Goal: Navigation & Orientation: Go to known website

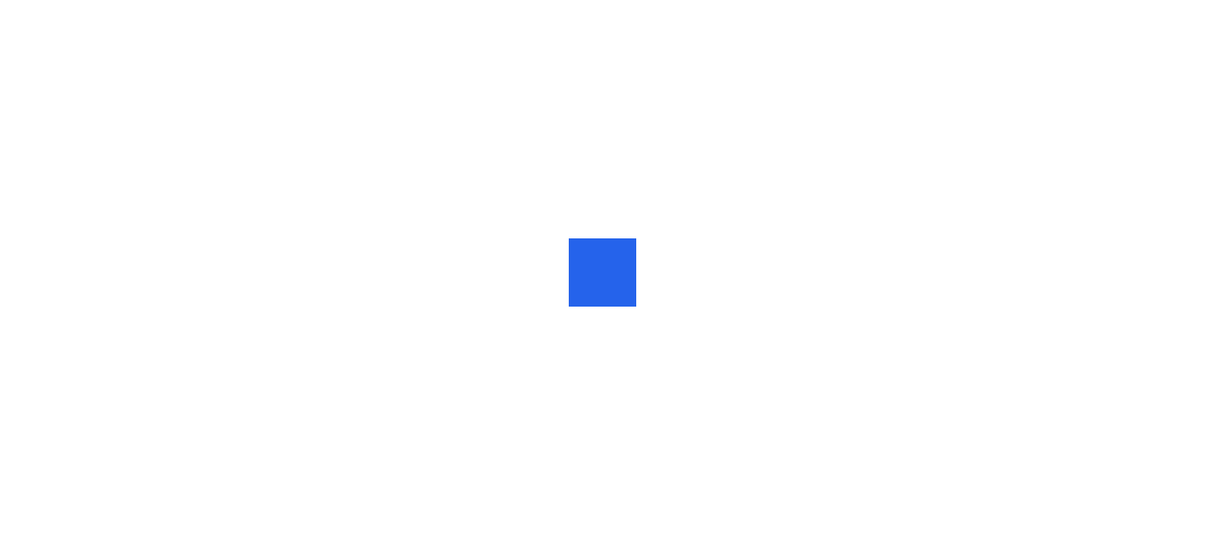
drag, startPoint x: 973, startPoint y: 0, endPoint x: 843, endPoint y: 118, distance: 175.5
click at [843, 118] on div at bounding box center [602, 272] width 1205 height 545
